Goal: Find specific page/section: Find specific page/section

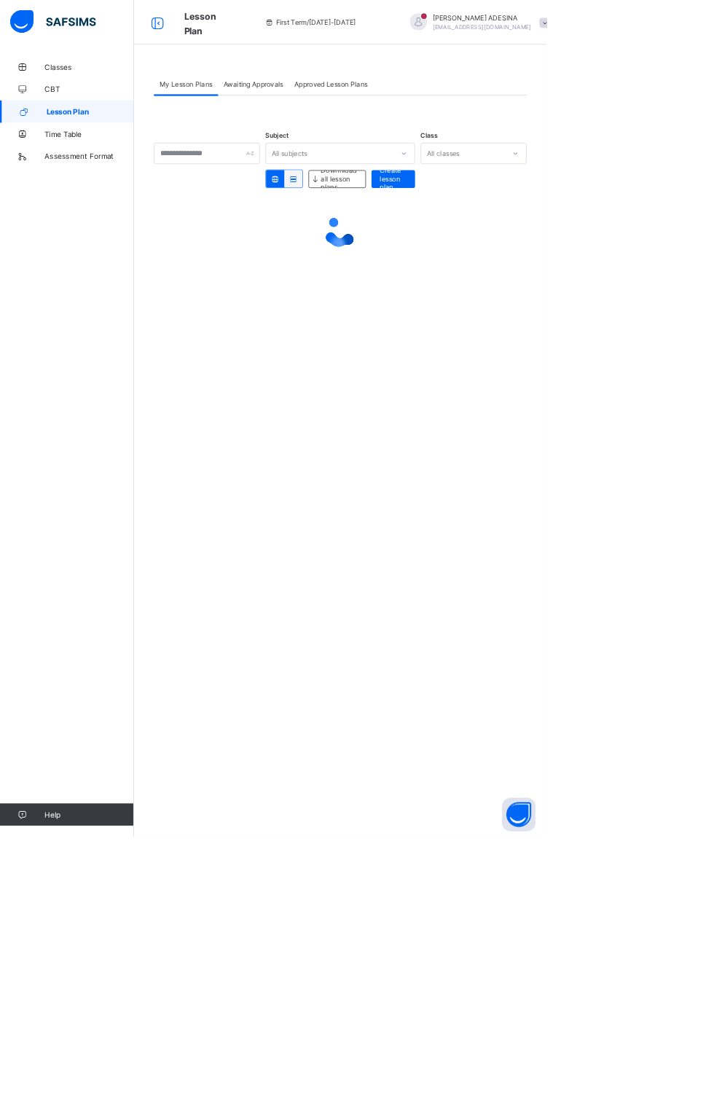
click at [66, 180] on span "Time Table" at bounding box center [116, 175] width 117 height 12
click at [71, 153] on link "Lesson Plan" at bounding box center [87, 145] width 175 height 29
click at [97, 151] on span "Lesson Plan" at bounding box center [117, 146] width 114 height 12
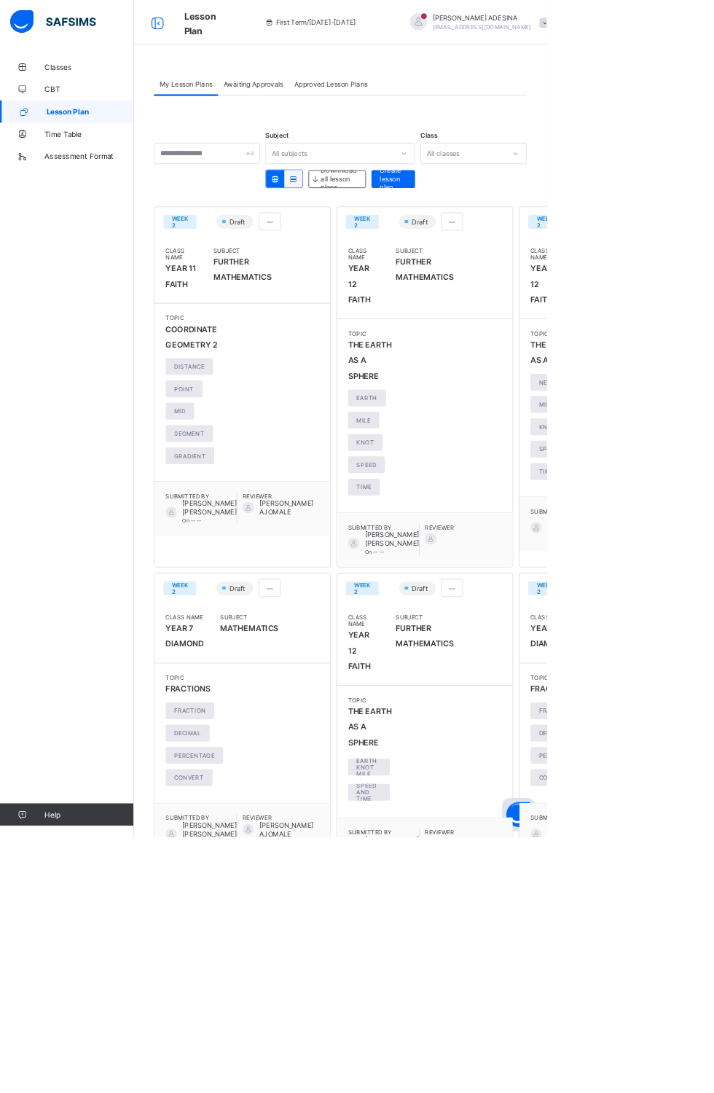
scroll to position [380, 0]
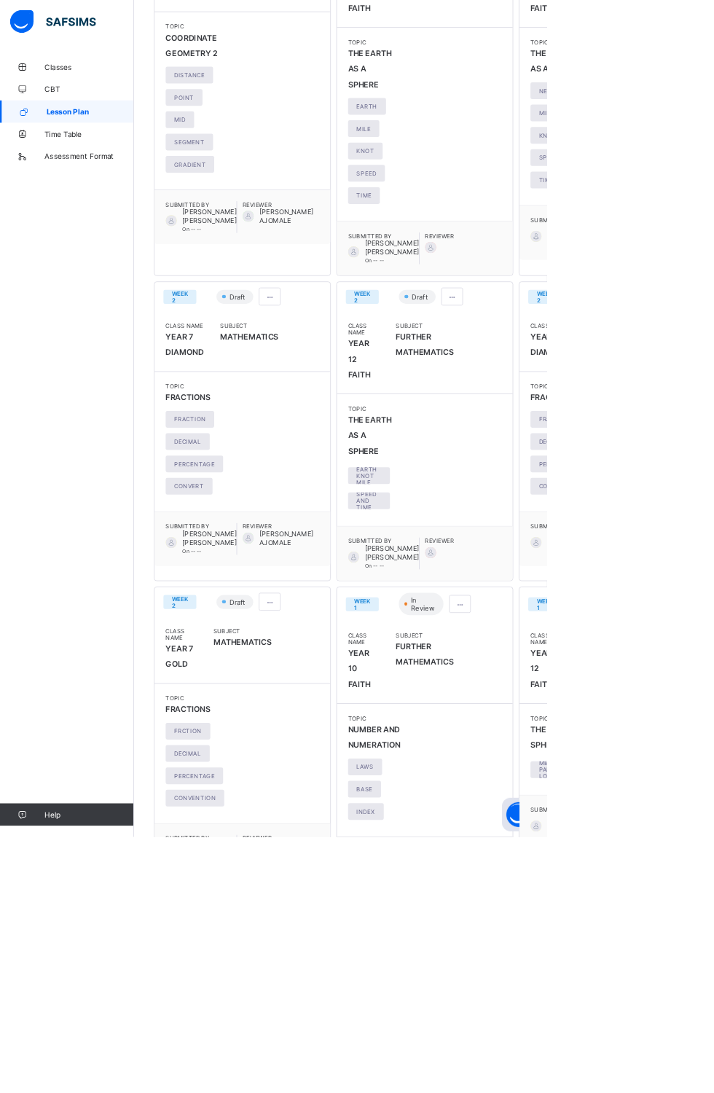
click at [502, 1092] on div "WEEK 2 Draft Class Name YEAR 11 FAITH Subject FURTHER MATHEMATICS Topic COORDIN…" at bounding box center [444, 694] width 487 height 1611
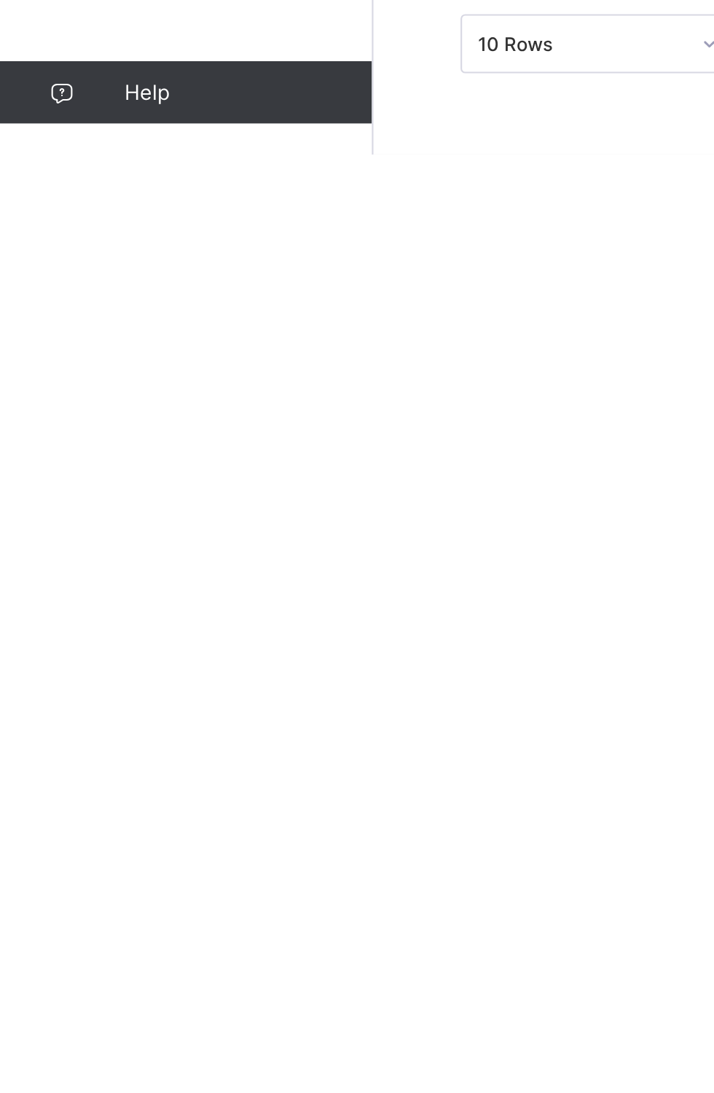
scroll to position [1549, 0]
